Goal: Task Accomplishment & Management: Complete application form

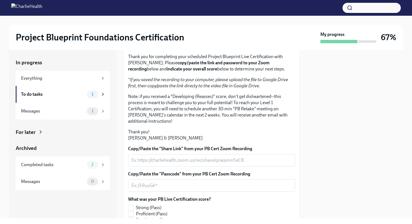
scroll to position [144, 0]
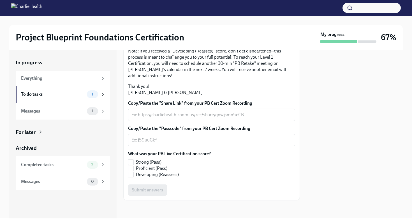
click at [198, 113] on textarea "Copy/Paste the "Share Link" from your PB Cert Zoom Recording" at bounding box center [211, 114] width 160 height 7
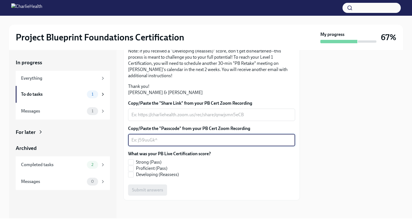
click at [192, 139] on textarea "Copy/Paste the "Passcode" from your PB Cert Zoom Recording" at bounding box center [211, 139] width 160 height 7
click at [131, 162] on input "Strong (Pass)" at bounding box center [130, 161] width 5 height 5
checkbox input "true"
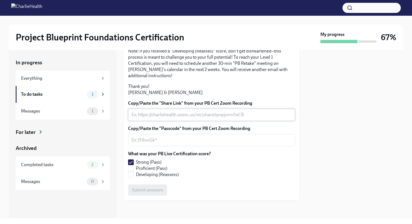
click at [182, 117] on textarea "Copy/Paste the "Share Link" from your PB Cert Zoom Recording" at bounding box center [211, 114] width 160 height 7
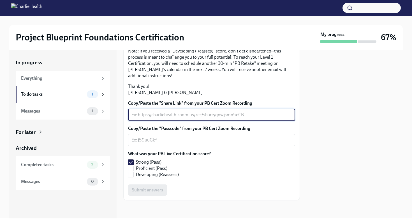
paste textarea "[URL][DOMAIN_NAME]"
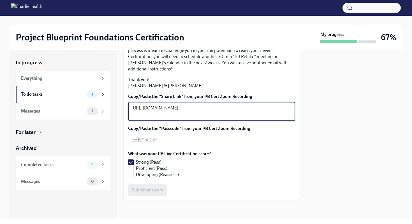
scroll to position [150, 0]
type textarea "[URL][DOMAIN_NAME]"
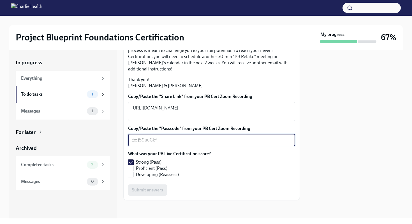
click at [177, 141] on textarea "Copy/Paste the "Passcode" from your PB Cert Zoom Recording" at bounding box center [211, 139] width 160 height 7
paste textarea "#ByT5&CC"
type textarea "#ByT5&CC"
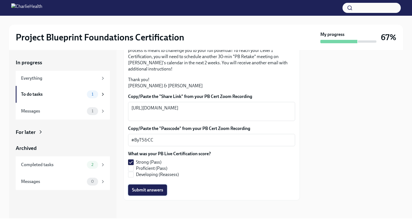
click at [152, 192] on span "Submit answers" at bounding box center [147, 190] width 31 height 6
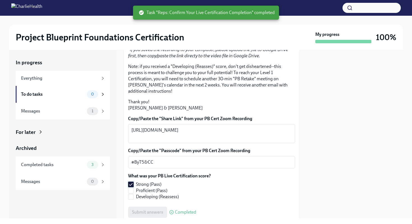
scroll to position [0, 0]
